Goal: Use online tool/utility: Utilize a website feature to perform a specific function

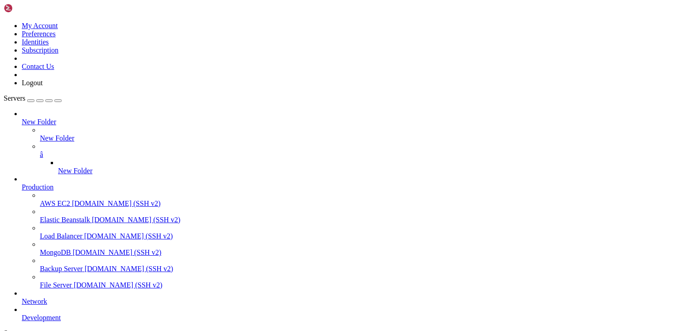
click at [58, 101] on icon "button" at bounding box center [58, 101] width 0 height 0
click at [4, 329] on div "Servers" at bounding box center [348, 333] width 689 height 8
click at [58, 101] on icon "button" at bounding box center [58, 101] width 0 height 0
click at [4, 329] on div "Servers" at bounding box center [348, 333] width 689 height 8
click at [58, 101] on icon "button" at bounding box center [58, 101] width 0 height 0
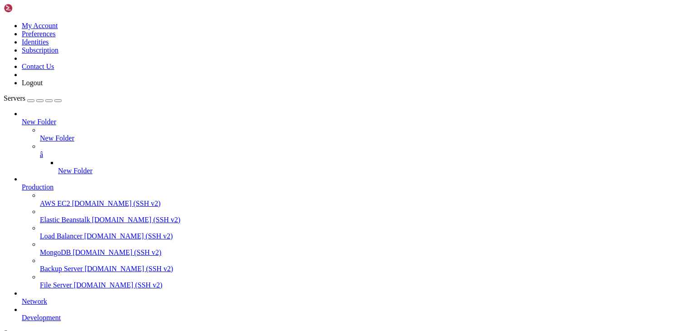
click at [7, 329] on div "Servers" at bounding box center [348, 333] width 689 height 8
click at [58, 101] on icon "button" at bounding box center [58, 101] width 0 height 0
click at [9, 329] on div "Servers" at bounding box center [348, 333] width 689 height 8
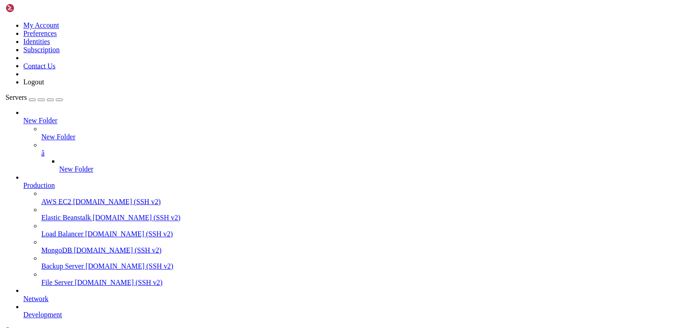
scroll to position [34, 0]
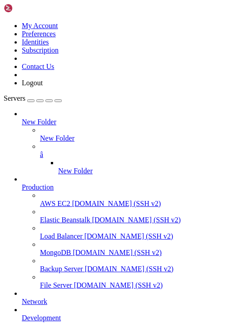
click at [4, 22] on icon at bounding box center [4, 22] width 0 height 0
click at [58, 101] on icon "button" at bounding box center [58, 101] width 0 height 0
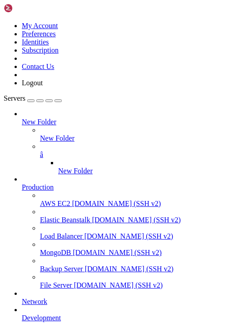
click at [7, 329] on div "Servers" at bounding box center [113, 333] width 219 height 8
click at [58, 101] on icon "button" at bounding box center [58, 101] width 0 height 0
click at [9, 329] on div "Servers" at bounding box center [113, 333] width 219 height 8
